Goal: Task Accomplishment & Management: Use online tool/utility

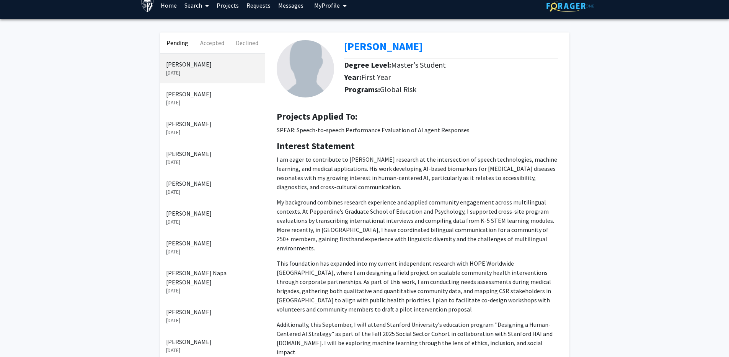
scroll to position [10, 0]
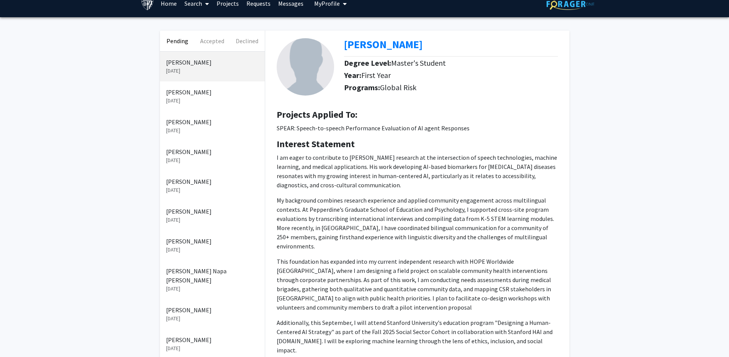
click at [179, 98] on p "[DATE]" at bounding box center [212, 101] width 93 height 8
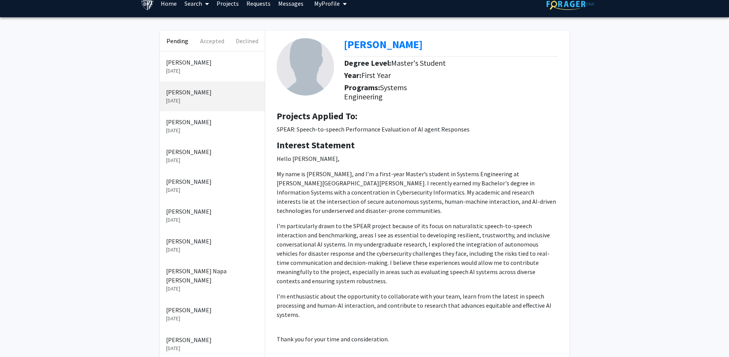
click at [181, 83] on div "[PERSON_NAME] [DATE]" at bounding box center [212, 96] width 105 height 30
click at [177, 57] on div "[PERSON_NAME] [DATE]" at bounding box center [212, 67] width 105 height 30
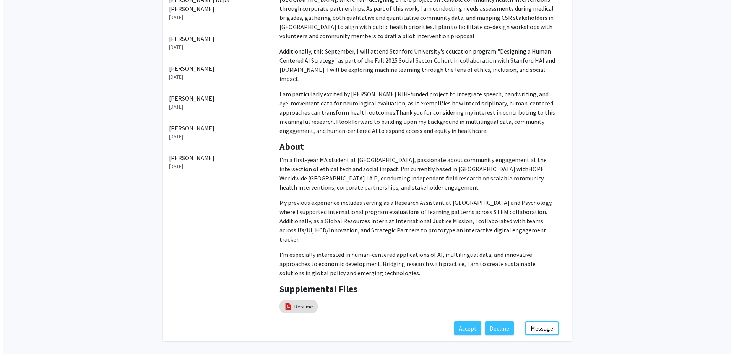
scroll to position [288, 0]
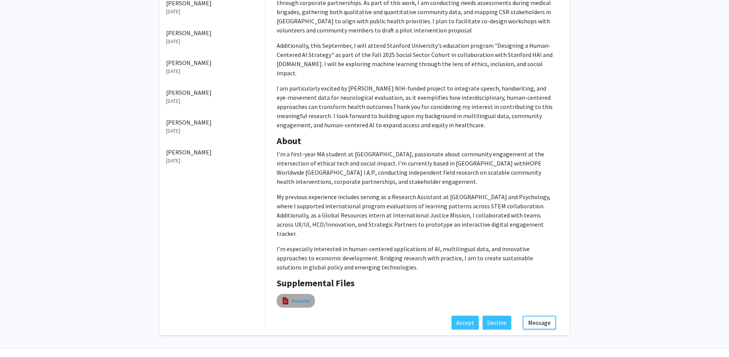
click at [295, 297] on link "Resume" at bounding box center [300, 301] width 19 height 8
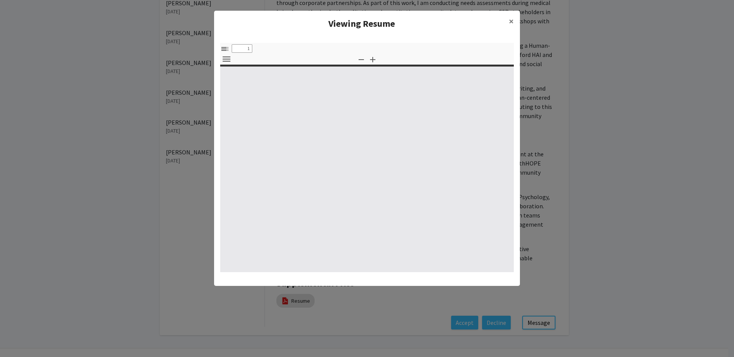
select select "custom"
type input "0"
select select "custom"
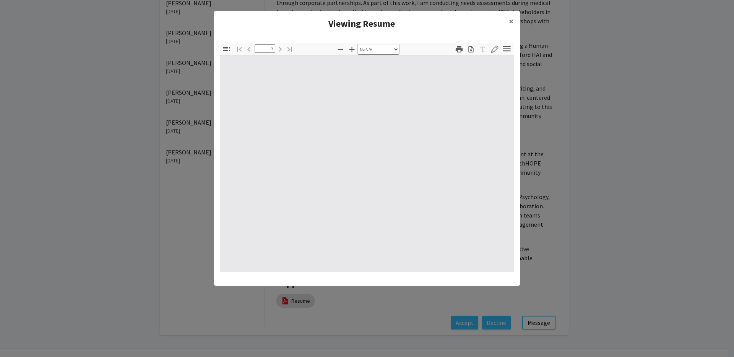
type input "1"
select select "auto"
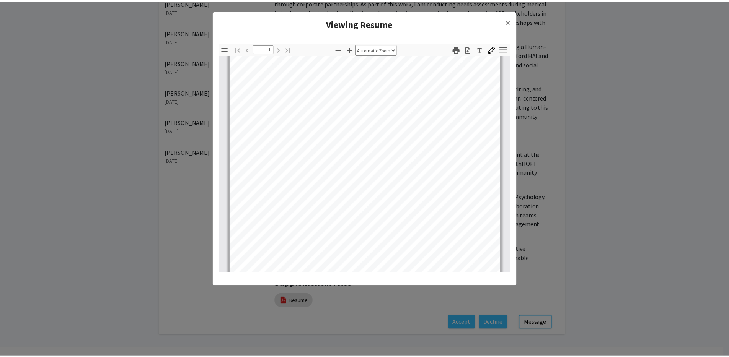
scroll to position [0, 0]
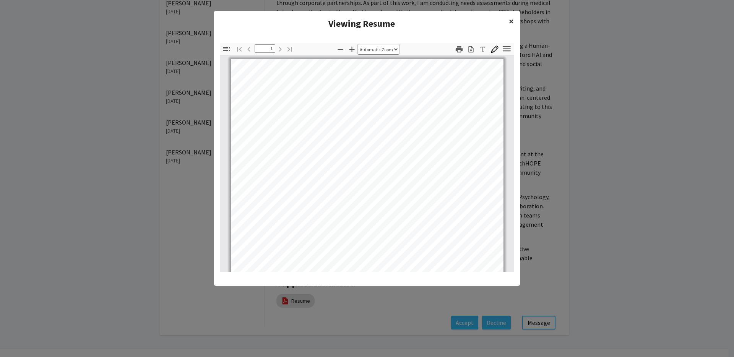
click at [512, 18] on span "×" at bounding box center [511, 21] width 5 height 12
